Goal: Task Accomplishment & Management: Manage account settings

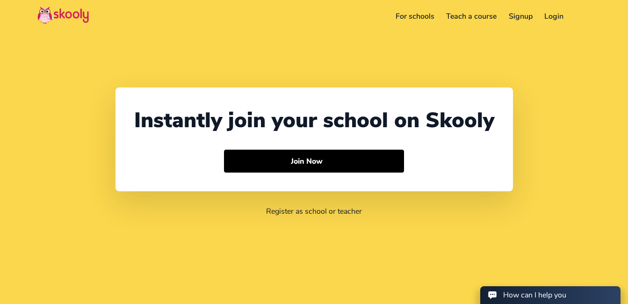
select select "91"
select select "[GEOGRAPHIC_DATA]"
select select "[GEOGRAPHIC_DATA]/[GEOGRAPHIC_DATA]"
click at [551, 15] on link "Login" at bounding box center [554, 16] width 31 height 15
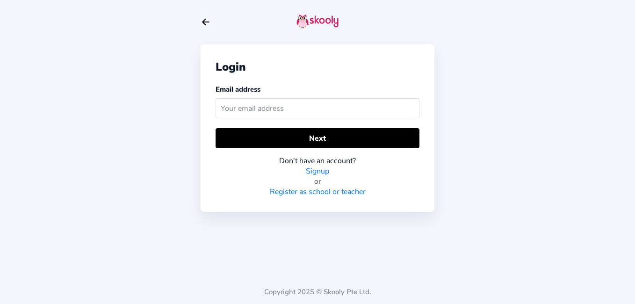
click at [258, 110] on input "text" at bounding box center [318, 108] width 204 height 20
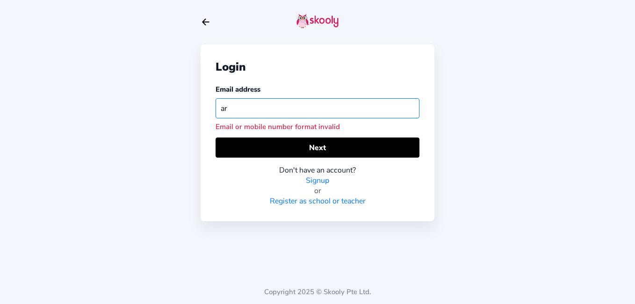
type input "a"
paste input "[EMAIL_ADDRESS][DOMAIN_NAME]"
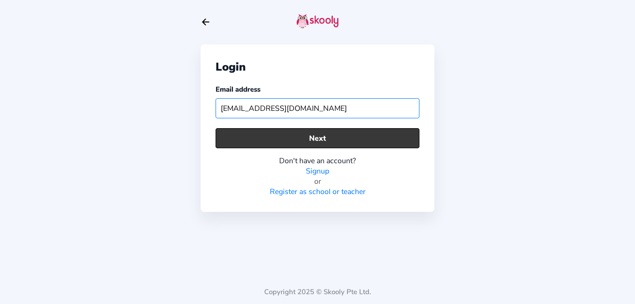
type input "[EMAIL_ADDRESS][DOMAIN_NAME]"
click at [255, 134] on button "Next" at bounding box center [318, 138] width 204 height 20
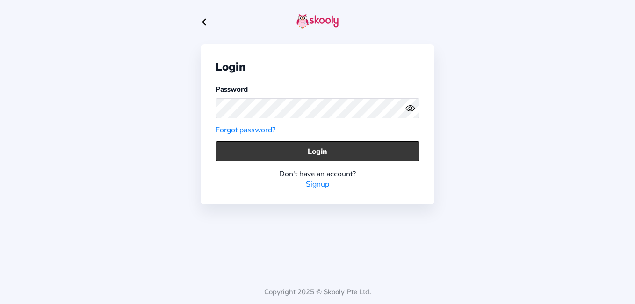
click at [253, 150] on button "Login" at bounding box center [318, 151] width 204 height 20
